Goal: Information Seeking & Learning: Learn about a topic

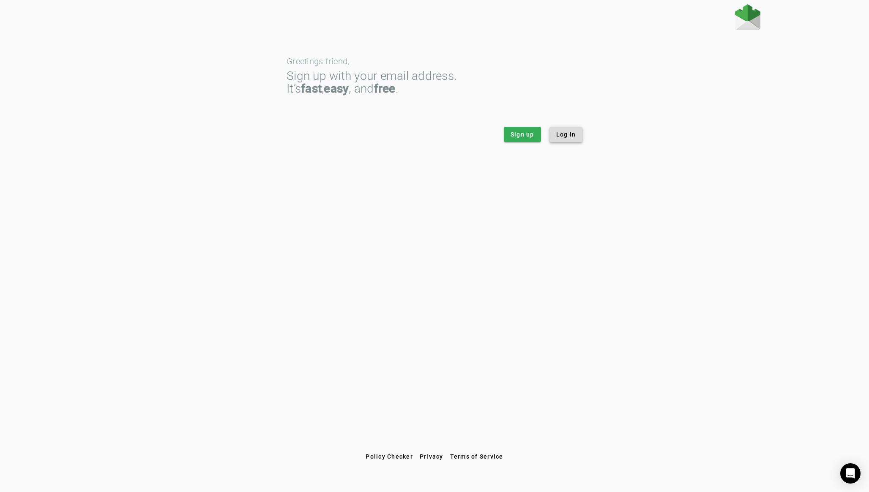
click at [559, 134] on span "Log in" at bounding box center [566, 134] width 20 height 8
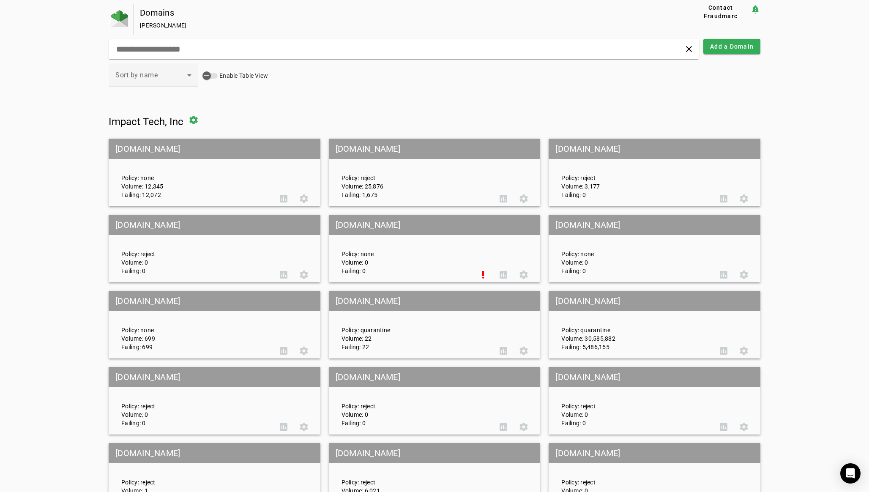
click at [585, 305] on mat-grid-tile-header "[DOMAIN_NAME]" at bounding box center [655, 301] width 212 height 20
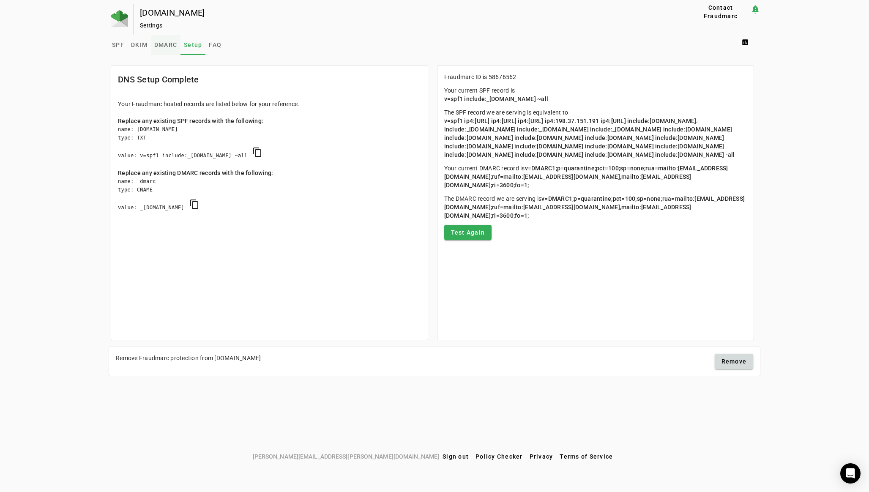
click at [159, 38] on span "DMARC" at bounding box center [165, 45] width 23 height 20
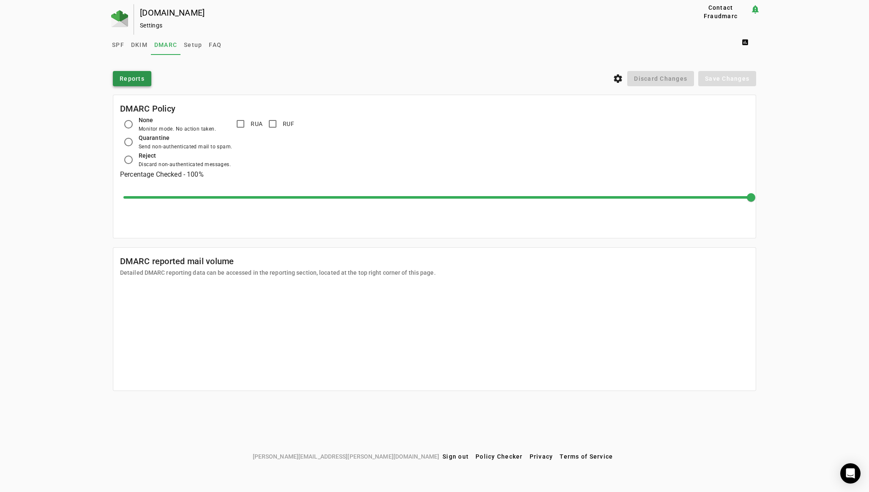
click at [140, 79] on span "Reports" at bounding box center [132, 78] width 25 height 8
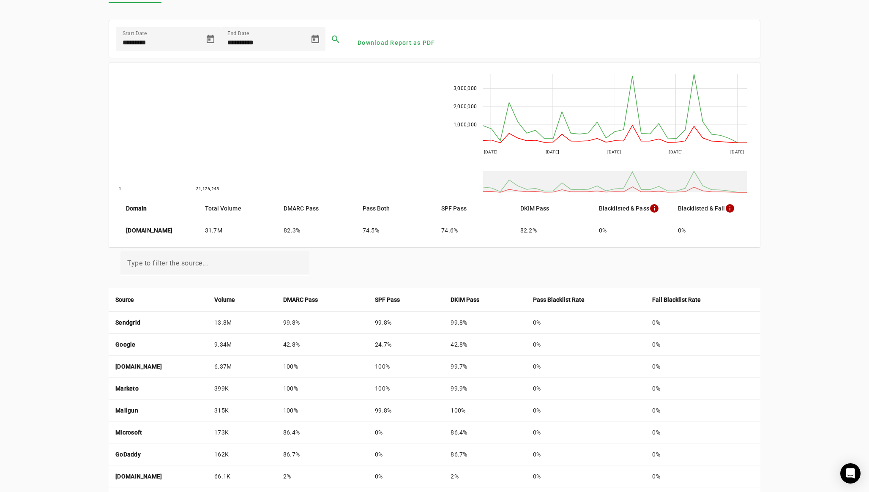
scroll to position [59, 0]
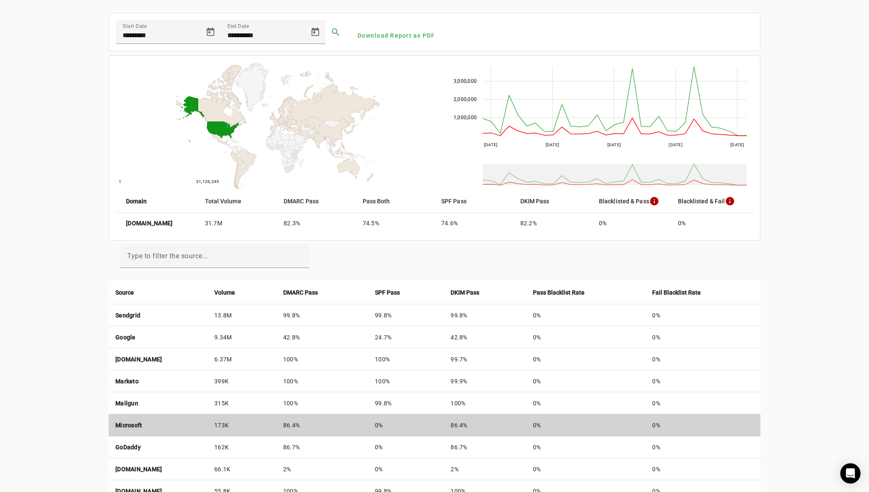
click at [130, 424] on strong "Microsoft" at bounding box center [128, 425] width 27 height 7
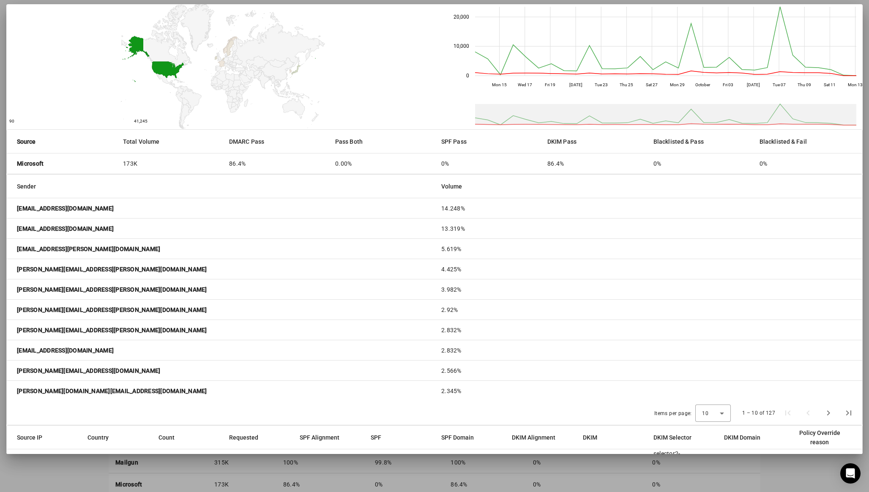
scroll to position [0, 0]
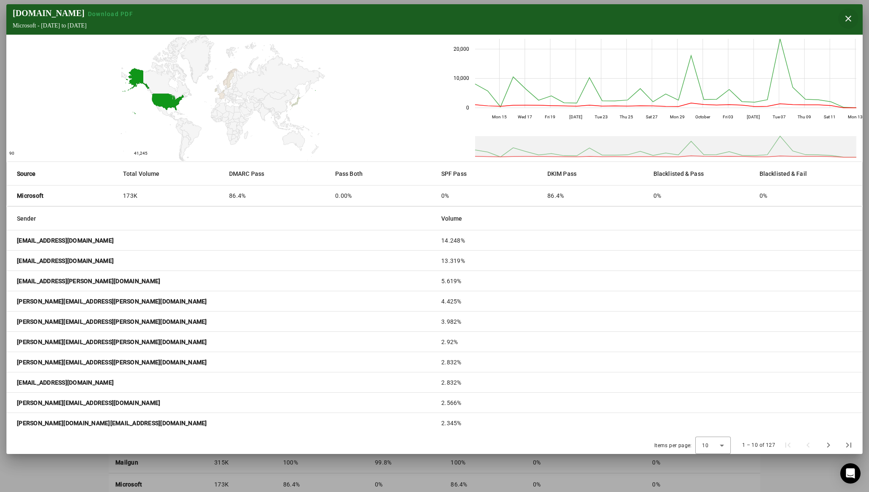
click at [846, 22] on span "button" at bounding box center [848, 18] width 20 height 20
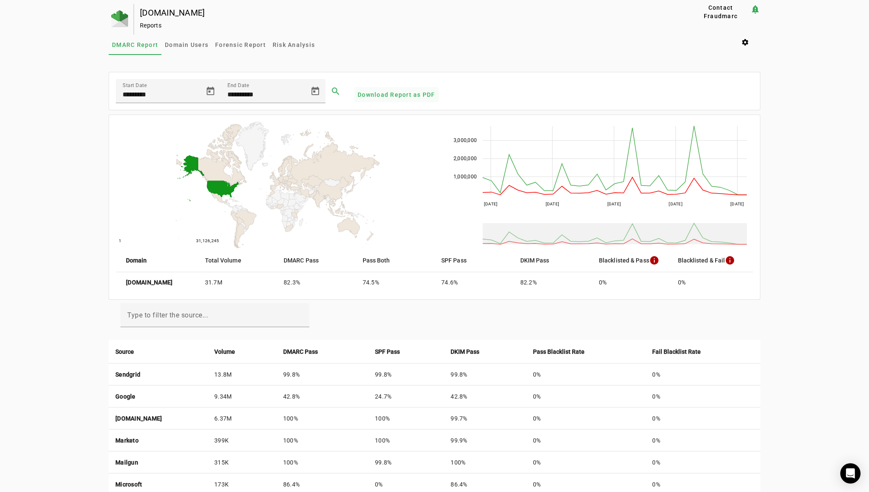
click at [394, 93] on span "Download Report as PDF" at bounding box center [397, 94] width 78 height 8
click at [211, 94] on span "Open calendar" at bounding box center [210, 91] width 20 height 20
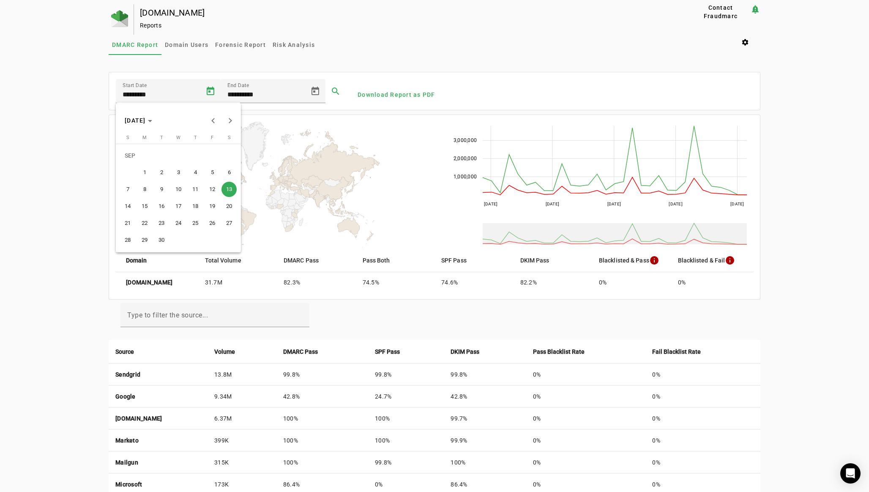
click at [137, 189] on span "8" at bounding box center [144, 189] width 15 height 15
type input "********"
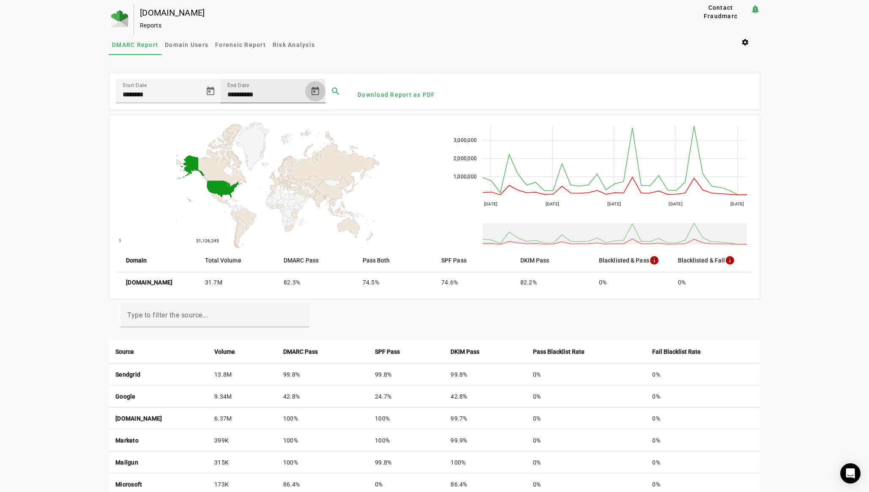
click at [317, 93] on span "Open calendar" at bounding box center [315, 91] width 20 height 20
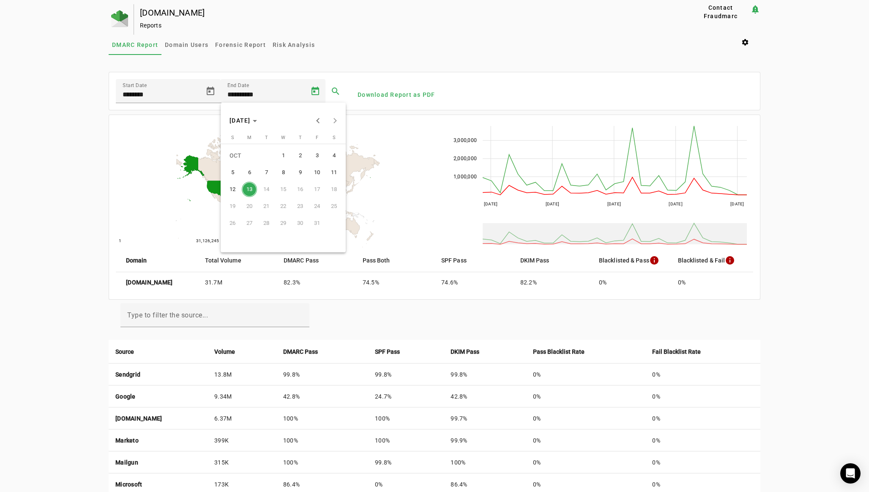
click at [251, 190] on span "13" at bounding box center [249, 189] width 15 height 15
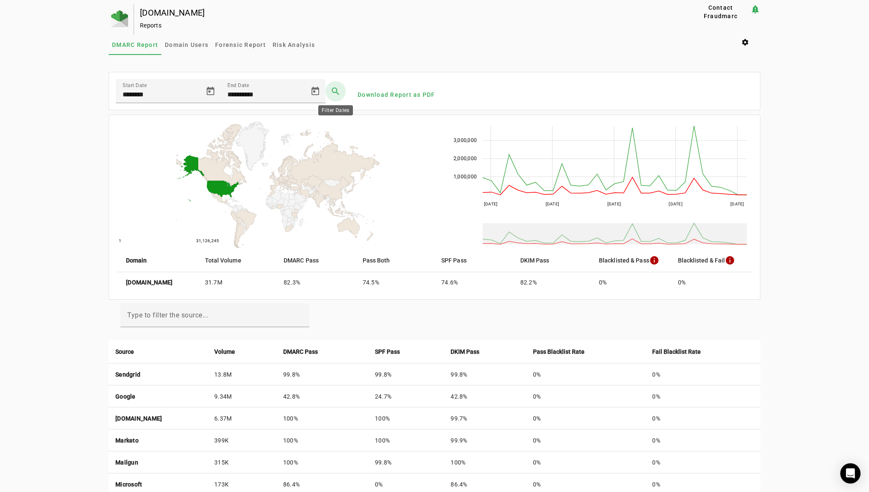
click at [339, 92] on span at bounding box center [335, 91] width 20 height 20
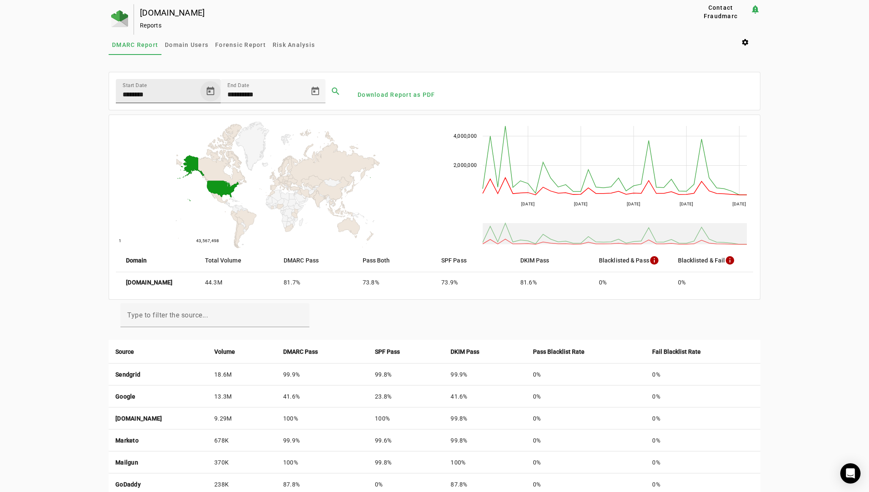
click at [205, 95] on span "Open calendar" at bounding box center [210, 91] width 20 height 20
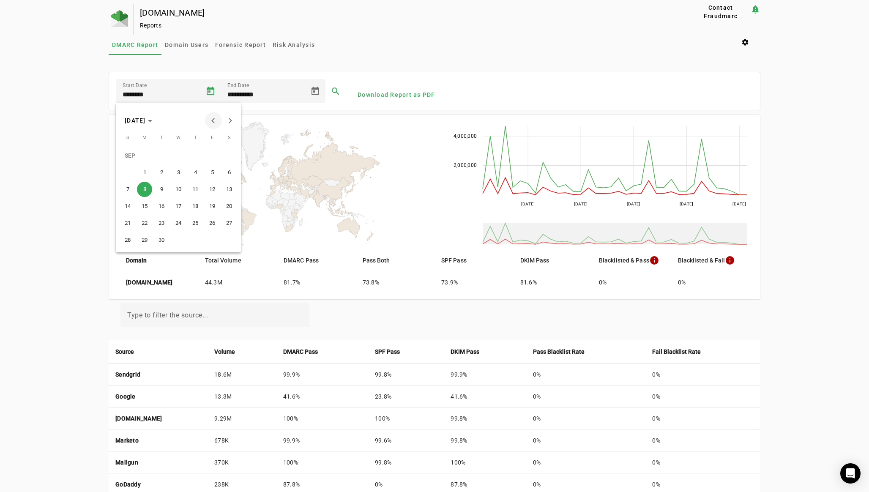
click at [211, 120] on span "Previous month" at bounding box center [213, 120] width 17 height 17
click at [162, 192] on span "12" at bounding box center [161, 189] width 15 height 15
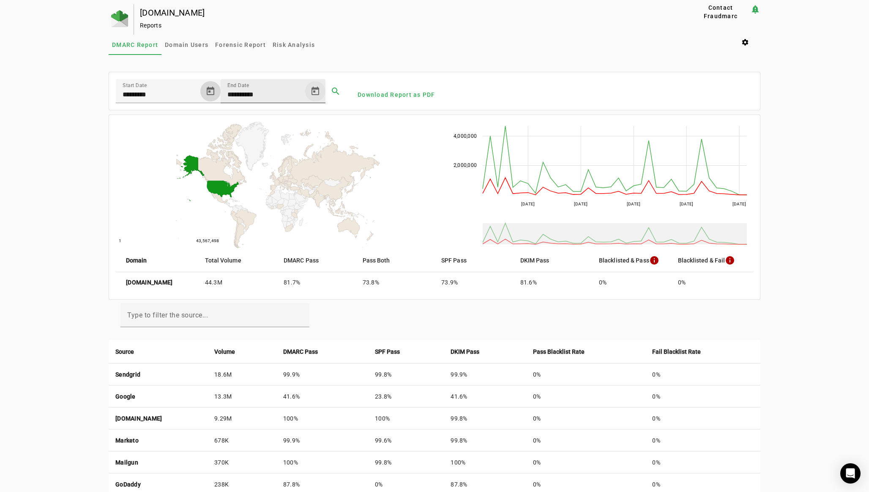
click at [315, 92] on span "Open calendar" at bounding box center [315, 91] width 20 height 20
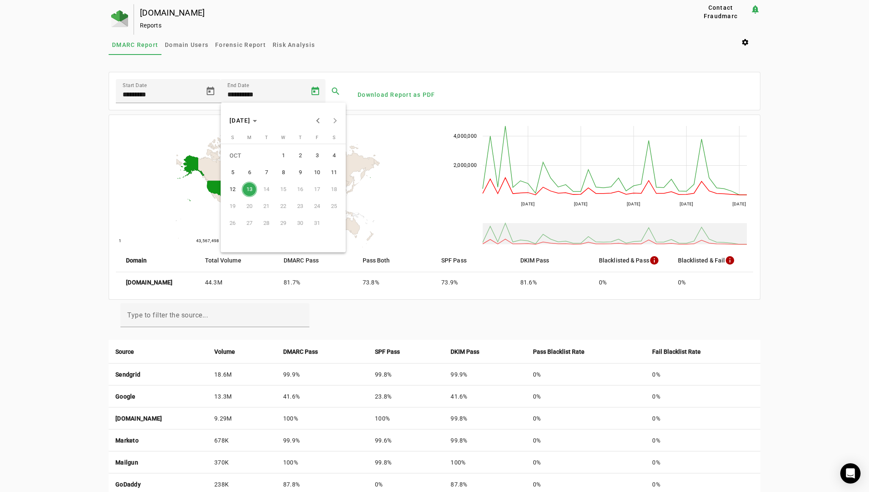
click at [337, 93] on div at bounding box center [434, 246] width 869 height 492
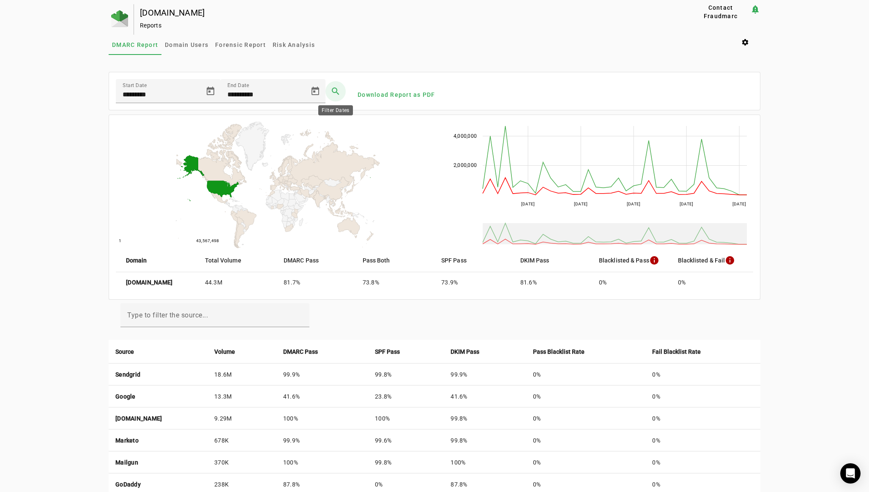
click at [337, 93] on span at bounding box center [335, 91] width 20 height 20
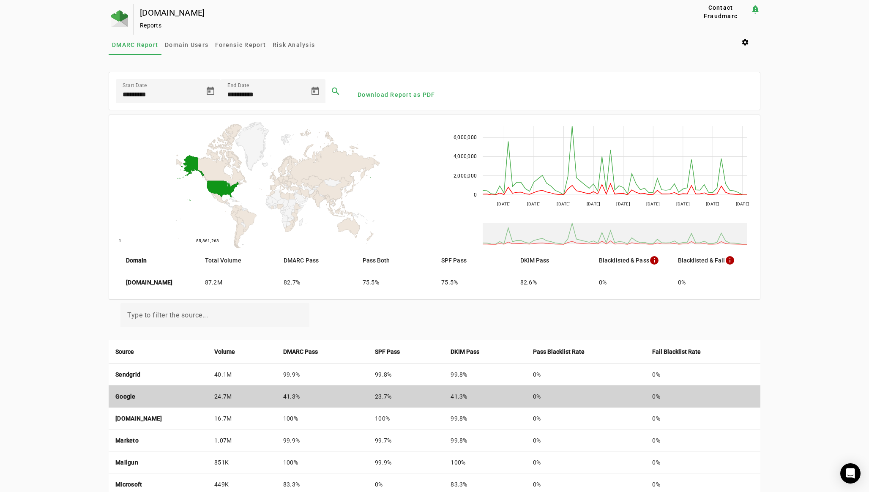
click at [368, 394] on td "41.3%" at bounding box center [322, 396] width 92 height 22
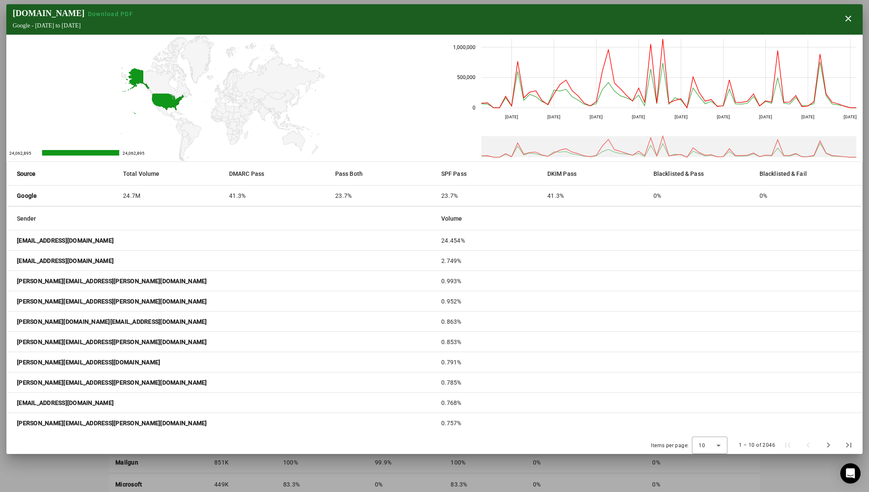
drag, startPoint x: 104, startPoint y: 241, endPoint x: 17, endPoint y: 238, distance: 86.7
click at [17, 238] on mat-cell "[EMAIL_ADDRESS][DOMAIN_NAME]" at bounding box center [221, 240] width 428 height 20
copy strong "[EMAIL_ADDRESS][DOMAIN_NAME]"
click at [81, 242] on strong "[EMAIL_ADDRESS][DOMAIN_NAME]" at bounding box center [65, 240] width 97 height 8
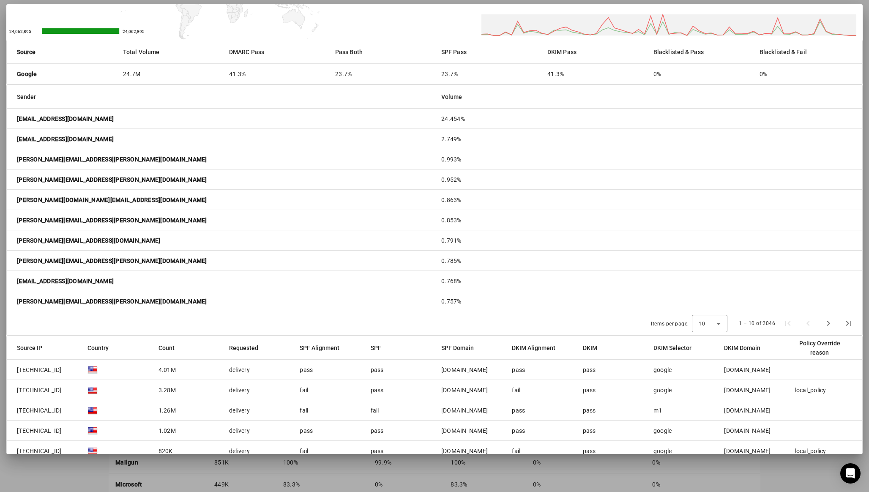
scroll to position [123, 0]
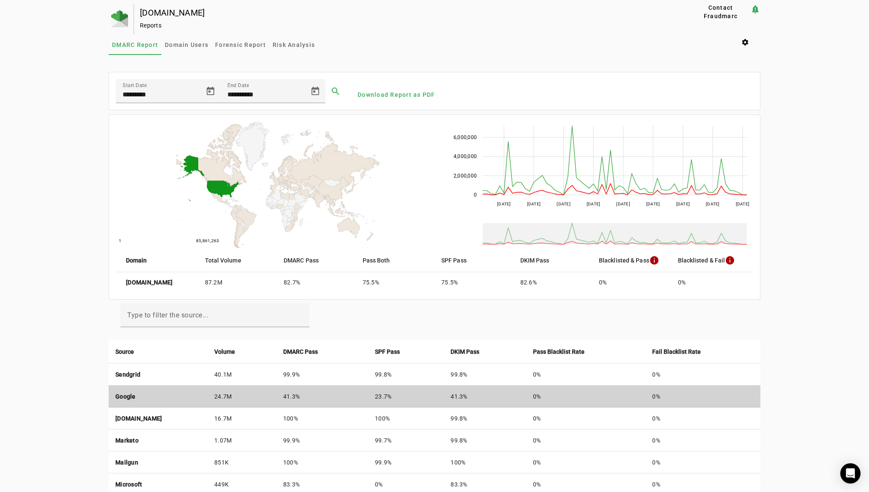
click at [157, 399] on td "Google" at bounding box center [158, 396] width 99 height 22
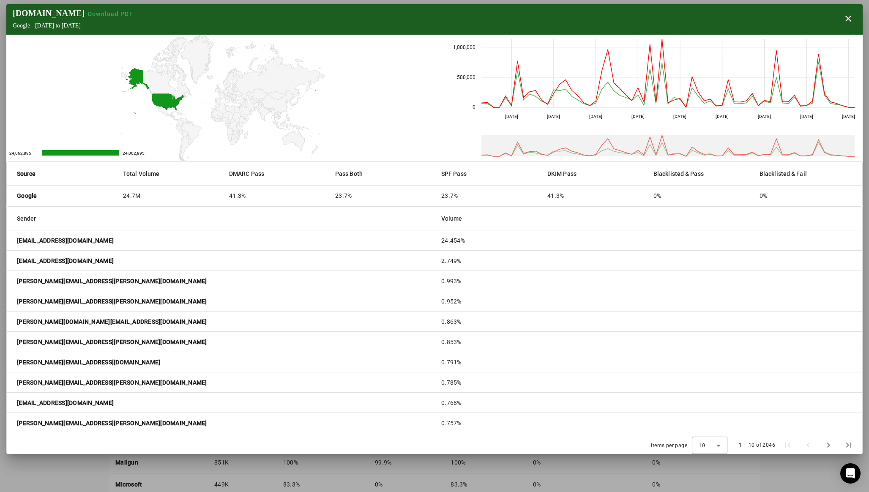
drag, startPoint x: 104, startPoint y: 241, endPoint x: 17, endPoint y: 238, distance: 86.7
click at [17, 238] on mat-cell "[EMAIL_ADDRESS][DOMAIN_NAME]" at bounding box center [221, 240] width 428 height 20
copy strong "[EMAIL_ADDRESS][DOMAIN_NAME]"
click at [364, 237] on mat-cell "[EMAIL_ADDRESS][DOMAIN_NAME]" at bounding box center [221, 240] width 428 height 20
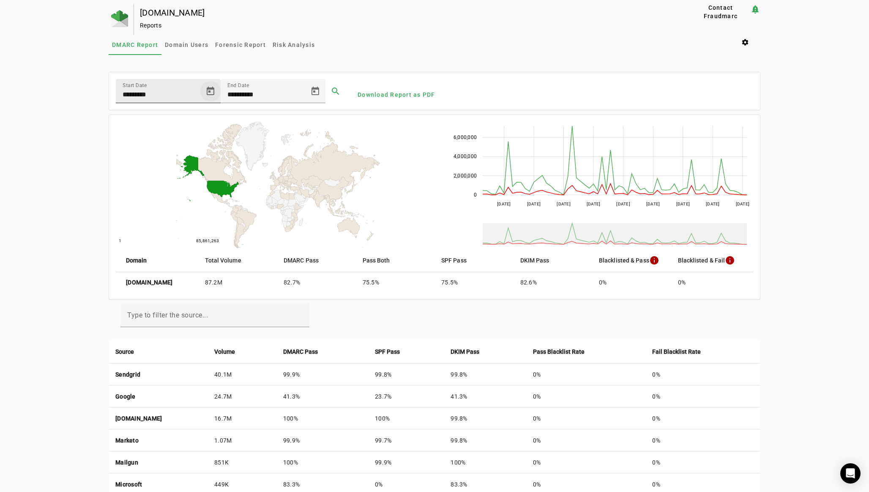
click at [208, 93] on span "Open calendar" at bounding box center [210, 91] width 20 height 20
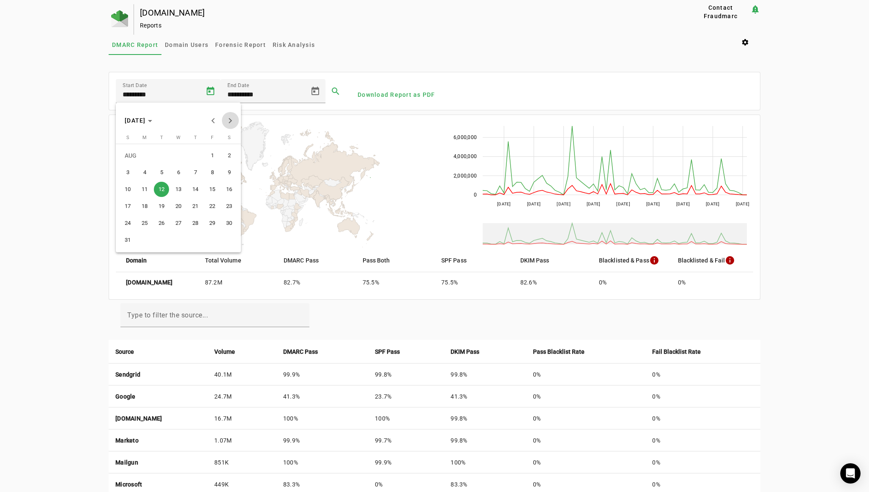
click at [228, 122] on span "Next month" at bounding box center [230, 120] width 17 height 17
click at [147, 187] on span "8" at bounding box center [144, 189] width 15 height 15
type input "********"
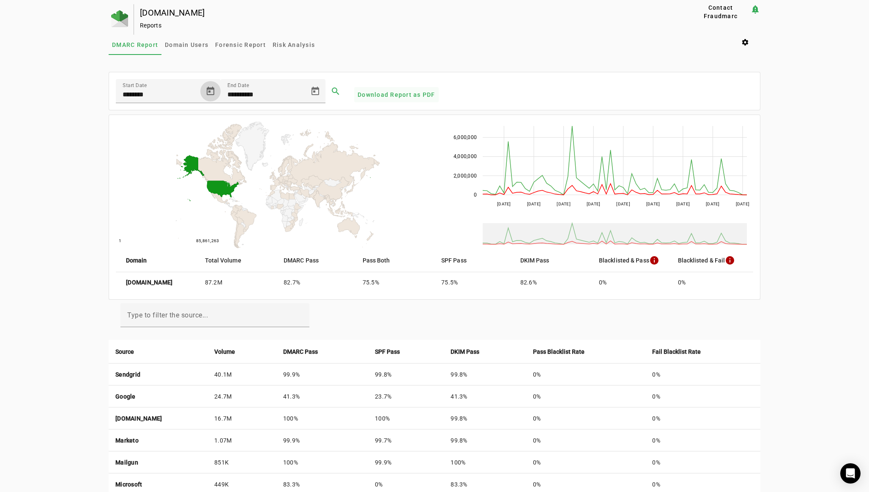
click at [366, 93] on span "Download Report as PDF" at bounding box center [397, 94] width 78 height 8
click at [334, 90] on span at bounding box center [335, 91] width 20 height 20
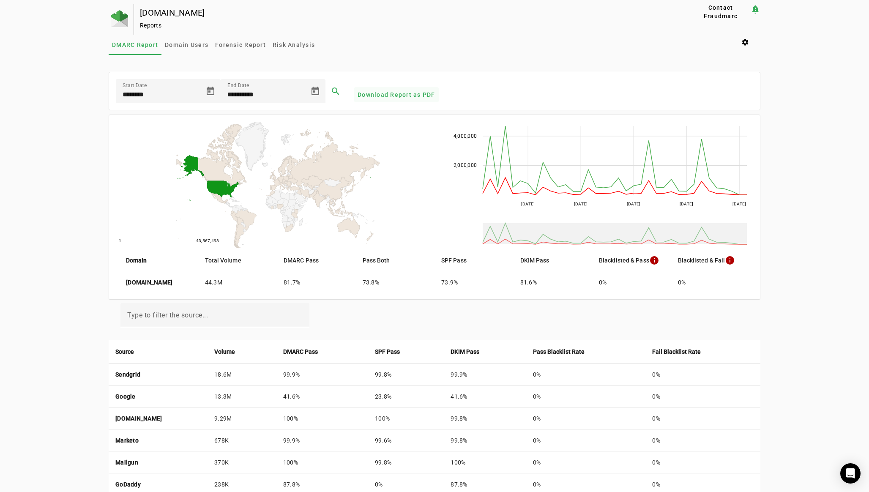
click at [374, 93] on span "Download Report as PDF" at bounding box center [397, 94] width 78 height 8
click at [354, 87] on button "Download Report as PDF" at bounding box center [396, 94] width 85 height 15
click at [399, 79] on mat-card-content "**********" at bounding box center [434, 91] width 651 height 38
click at [386, 95] on span "Download Report as PDF" at bounding box center [397, 94] width 78 height 8
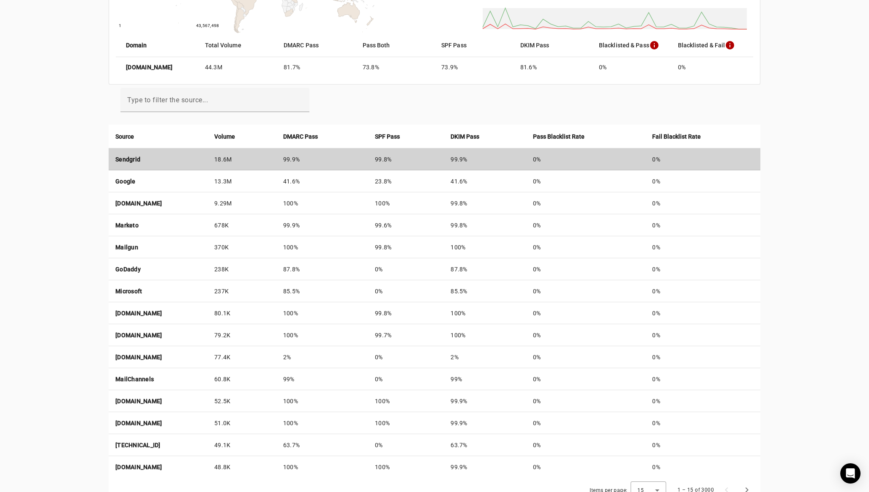
scroll to position [215, 0]
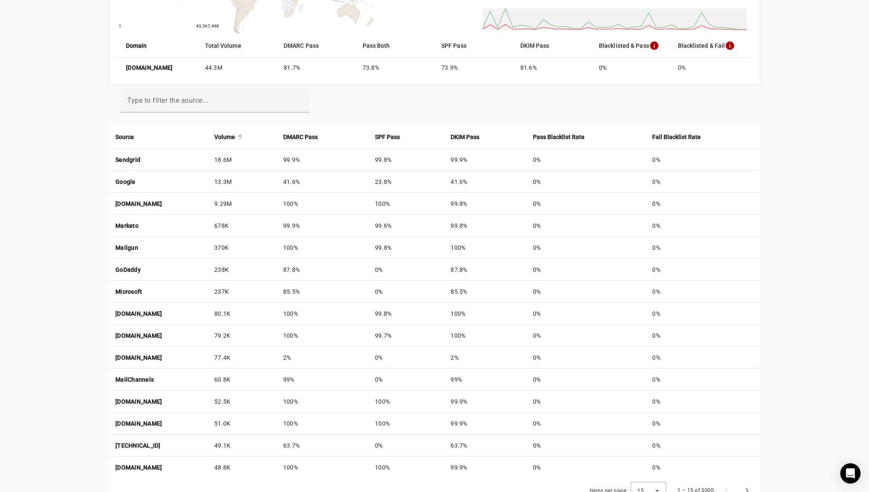
click at [235, 135] on strong "Volume" at bounding box center [224, 136] width 21 height 9
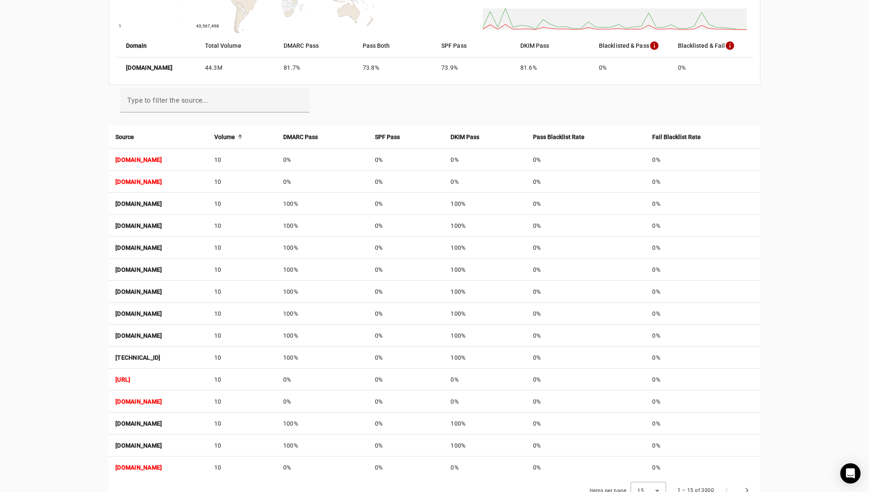
click at [235, 137] on strong "Volume" at bounding box center [224, 136] width 21 height 9
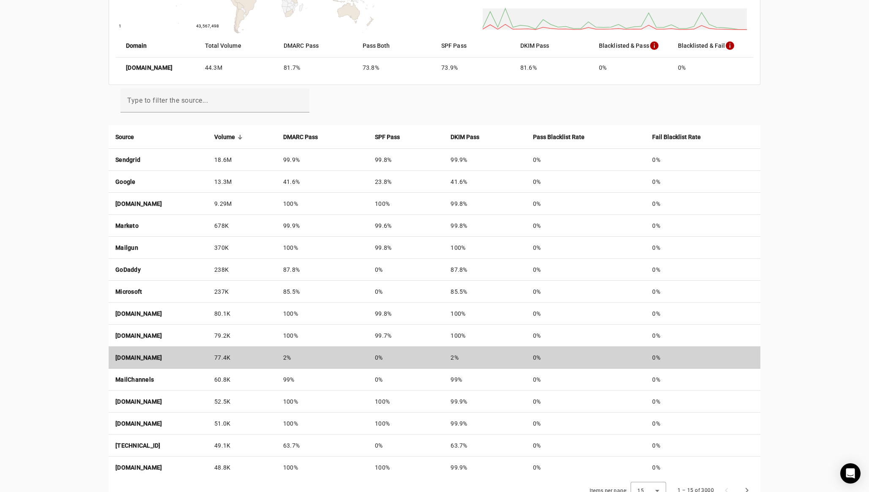
drag, startPoint x: 173, startPoint y: 358, endPoint x: 113, endPoint y: 359, distance: 60.0
click at [113, 359] on td "[DOMAIN_NAME]" at bounding box center [158, 358] width 99 height 22
copy strong "[DOMAIN_NAME]"
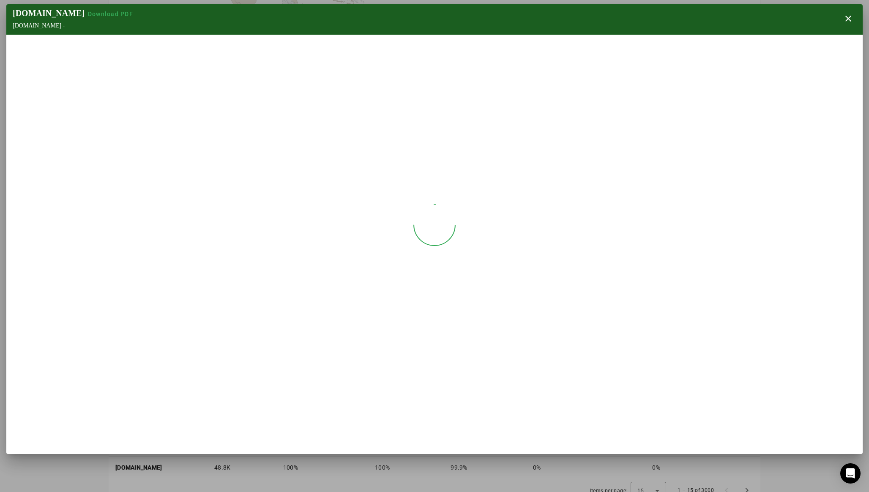
drag, startPoint x: 61, startPoint y: 27, endPoint x: 13, endPoint y: 25, distance: 48.3
click at [13, 25] on div "[DOMAIN_NAME] -" at bounding box center [75, 25] width 124 height 7
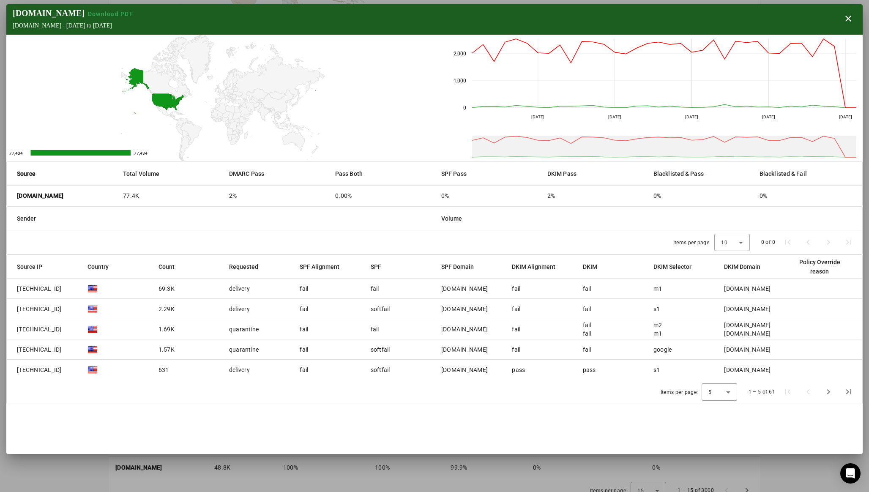
click at [63, 197] on strong "[DOMAIN_NAME]" at bounding box center [40, 195] width 46 height 8
drag, startPoint x: 75, startPoint y: 195, endPoint x: 18, endPoint y: 197, distance: 57.5
click at [18, 197] on mat-cell "[DOMAIN_NAME]" at bounding box center [61, 196] width 109 height 20
copy strong "[DOMAIN_NAME]"
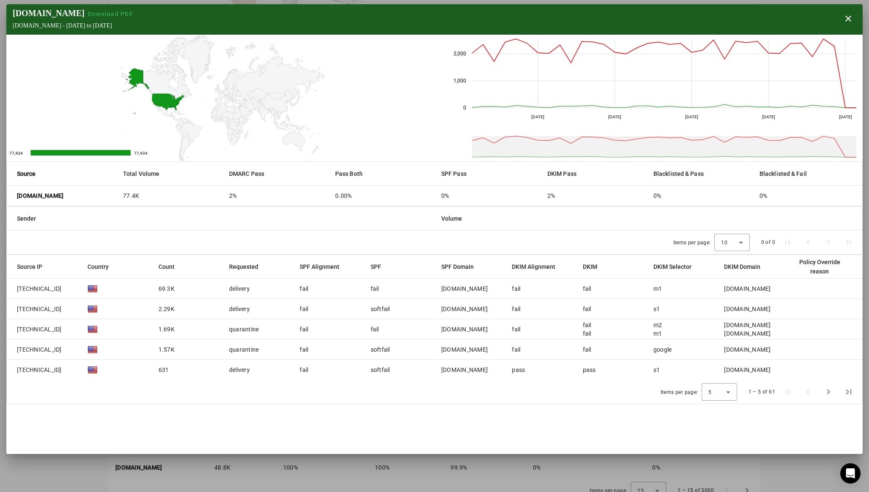
drag, startPoint x: 60, startPoint y: 289, endPoint x: 18, endPoint y: 289, distance: 42.3
click at [18, 289] on mat-cell "[TECHNICAL_ID]" at bounding box center [44, 289] width 74 height 20
copy span "[TECHNICAL_ID]"
drag, startPoint x: 442, startPoint y: 288, endPoint x: 495, endPoint y: 286, distance: 52.9
click at [488, 286] on div "[DOMAIN_NAME]" at bounding box center [464, 288] width 46 height 8
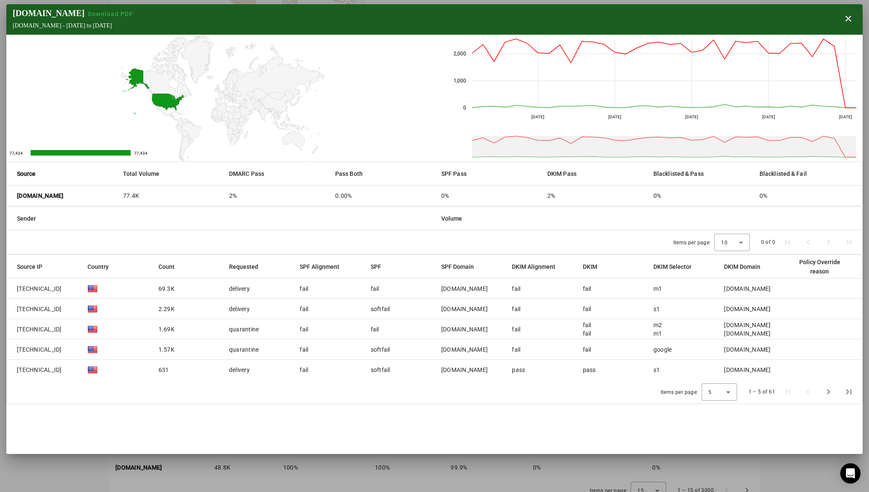
copy div "[DOMAIN_NAME]"
drag, startPoint x: 724, startPoint y: 290, endPoint x: 768, endPoint y: 289, distance: 44.0
click at [768, 289] on div "[DOMAIN_NAME]" at bounding box center [747, 288] width 46 height 8
copy div "[DOMAIN_NAME]"
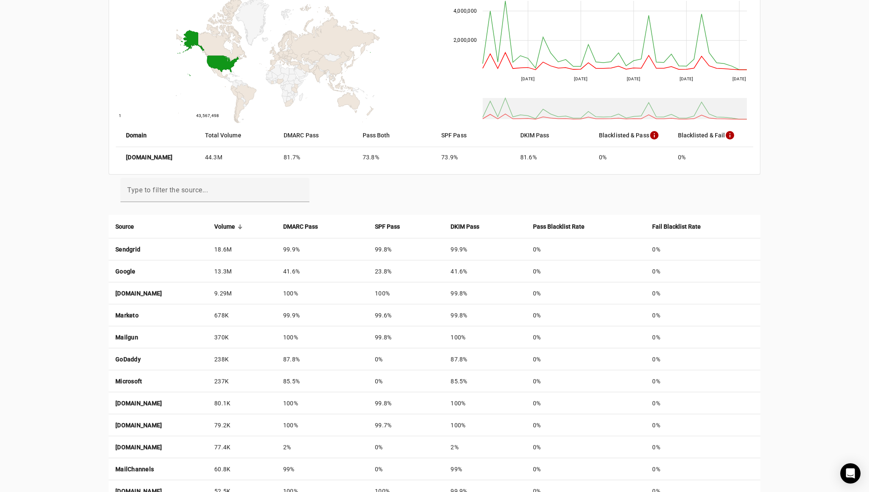
scroll to position [0, 0]
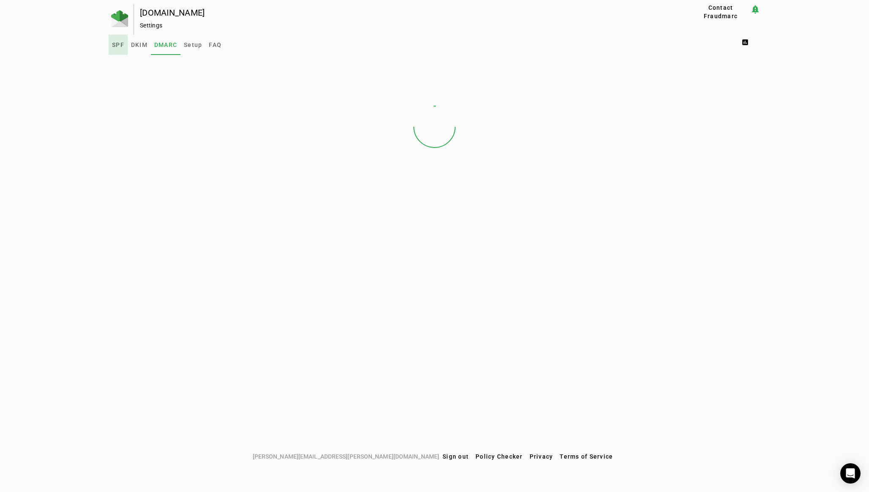
click at [118, 45] on span "SPF" at bounding box center [118, 45] width 12 height 6
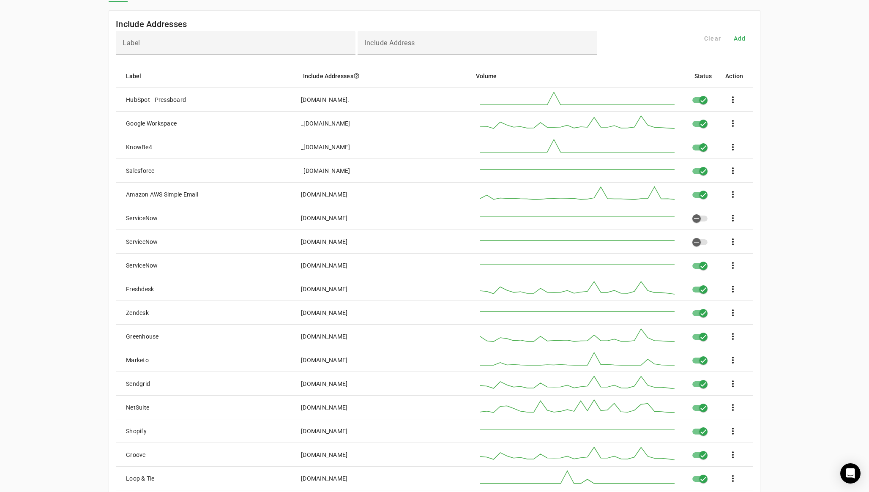
scroll to position [59, 0]
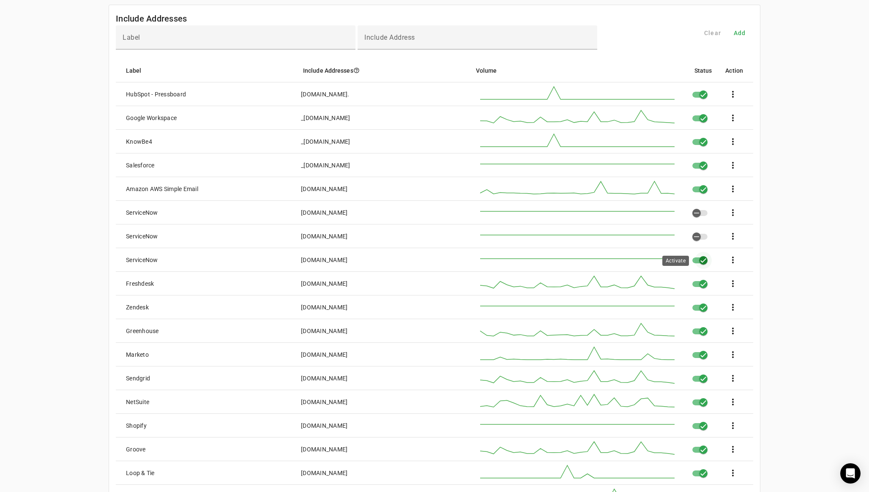
click at [698, 262] on div "button" at bounding box center [703, 260] width 17 height 17
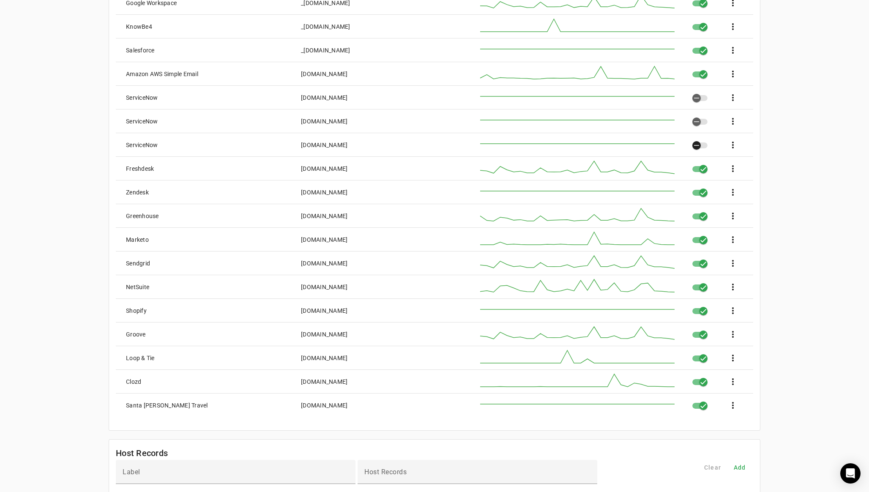
scroll to position [0, 0]
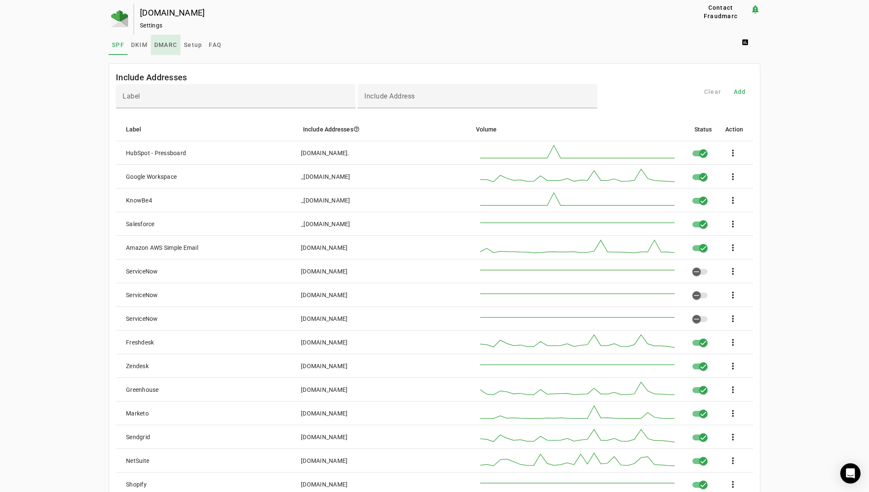
click at [166, 40] on span "DMARC" at bounding box center [165, 45] width 23 height 20
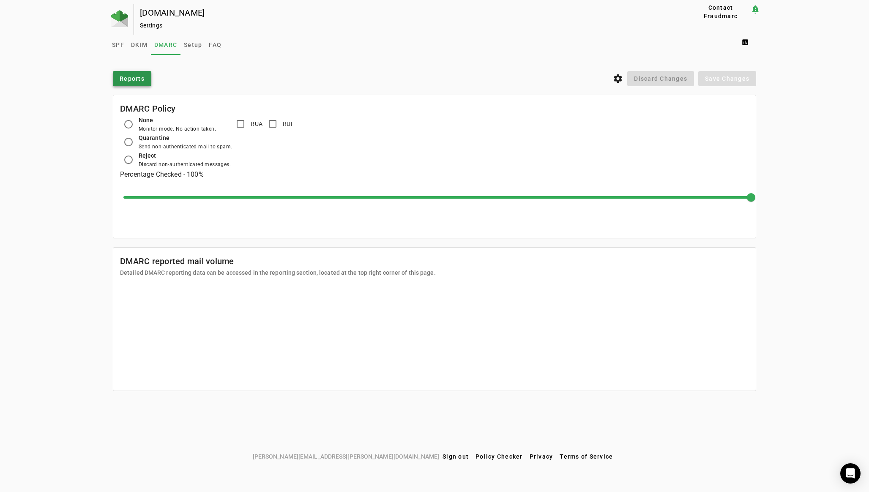
click at [133, 77] on span "Reports" at bounding box center [132, 78] width 25 height 8
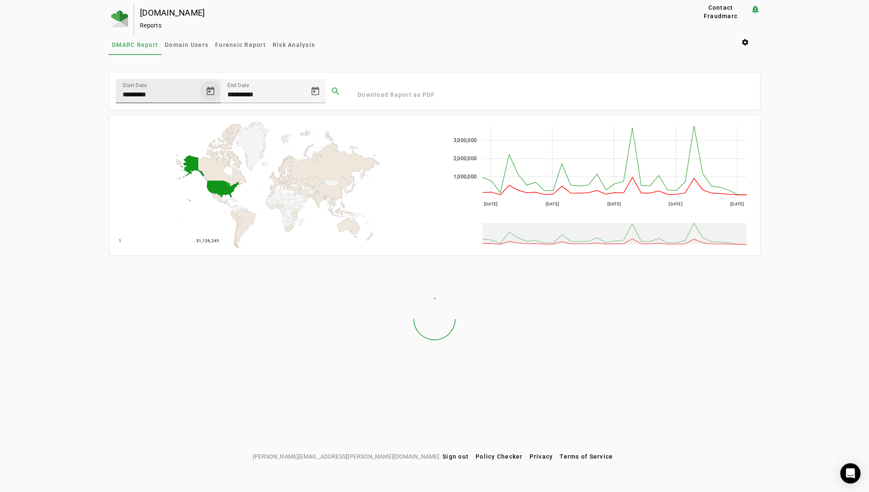
click at [212, 92] on span "Open calendar" at bounding box center [210, 91] width 20 height 20
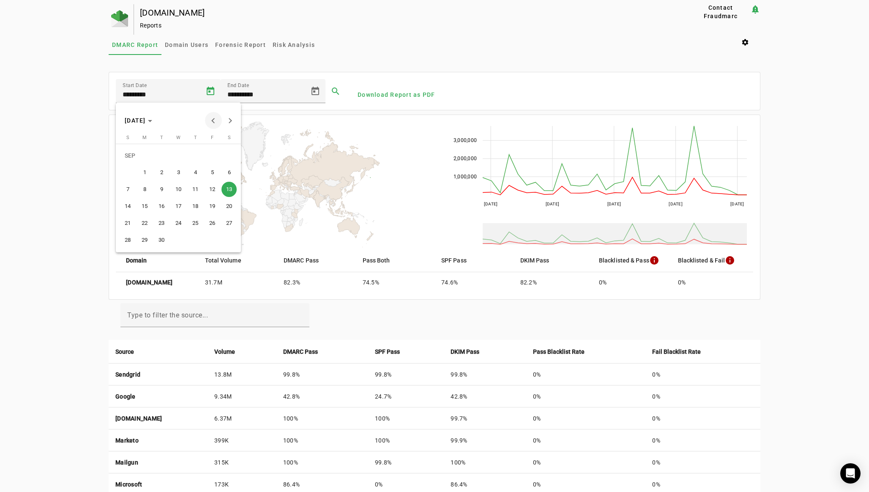
click at [215, 120] on button "Previous month" at bounding box center [213, 120] width 17 height 17
click at [146, 189] on span "11" at bounding box center [144, 189] width 15 height 15
type input "*********"
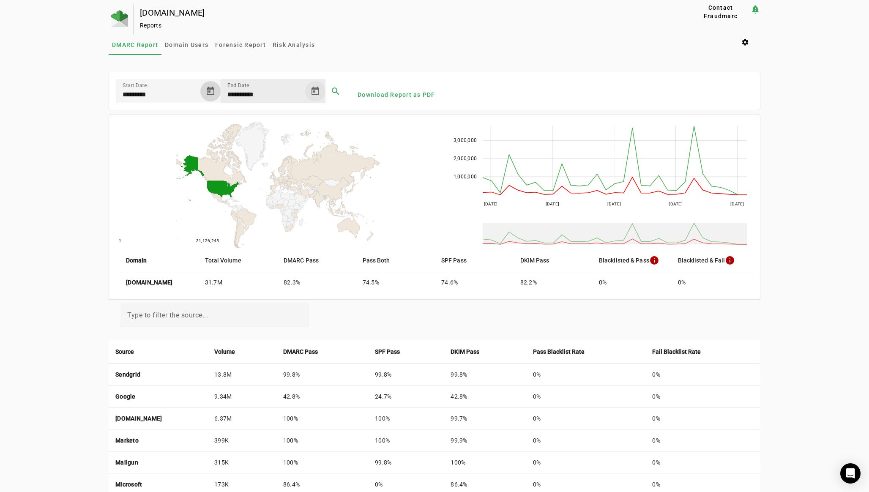
click at [314, 89] on span "Open calendar" at bounding box center [315, 91] width 20 height 20
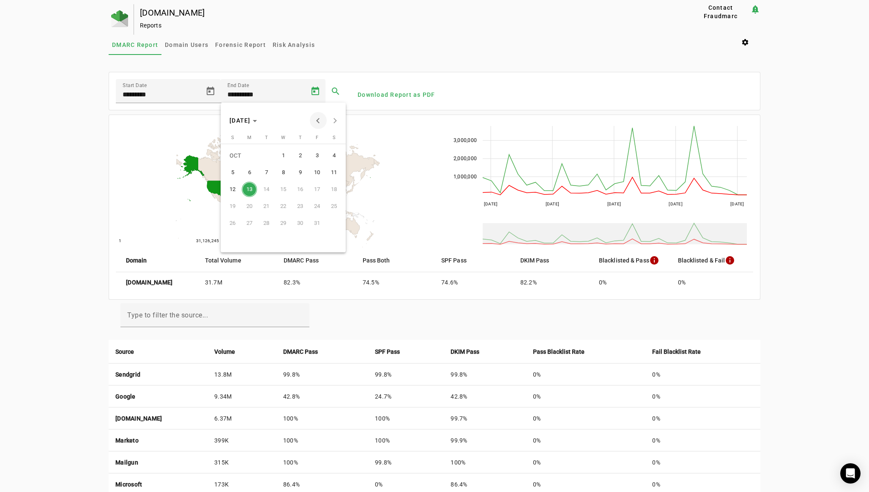
click at [317, 122] on span "Previous month" at bounding box center [318, 120] width 17 height 17
click at [251, 189] on span "8" at bounding box center [249, 189] width 15 height 15
type input "********"
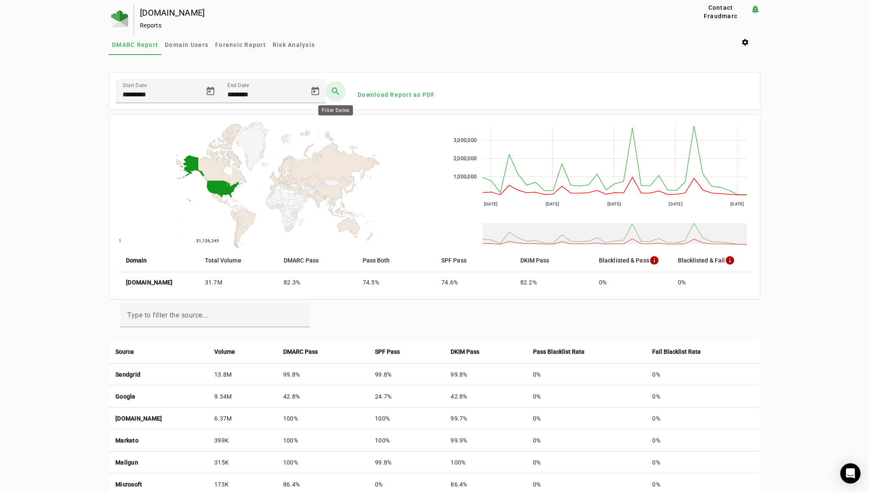
click at [331, 90] on span at bounding box center [335, 91] width 20 height 20
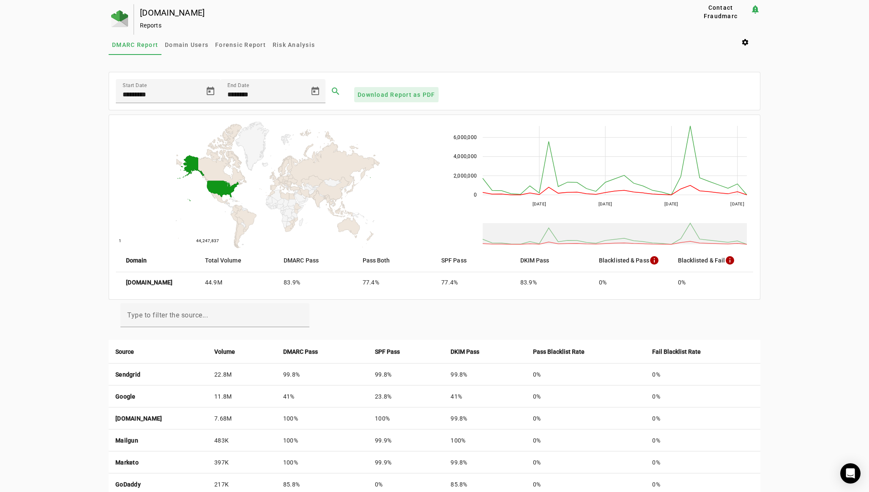
click at [361, 95] on span "Download Report as PDF" at bounding box center [397, 94] width 78 height 8
